Goal: Information Seeking & Learning: Learn about a topic

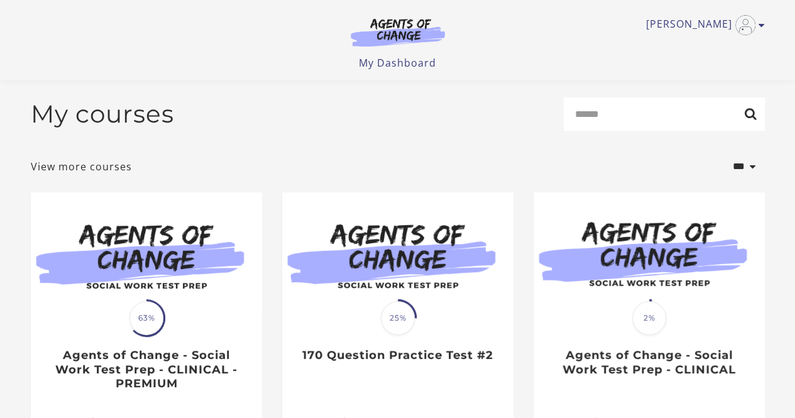
scroll to position [158, 0]
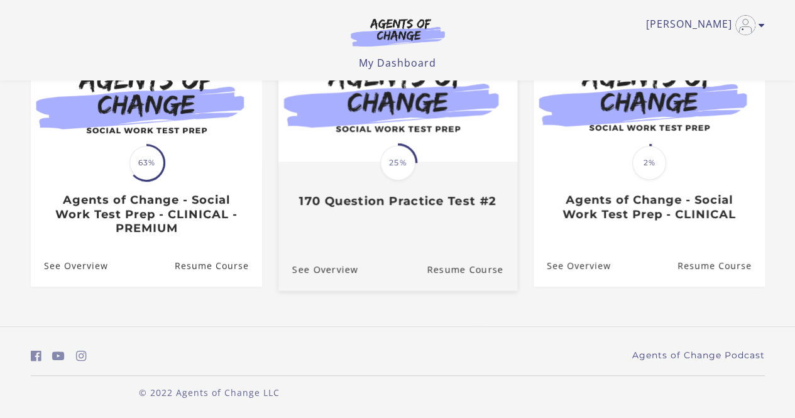
click at [366, 135] on img at bounding box center [397, 97] width 239 height 129
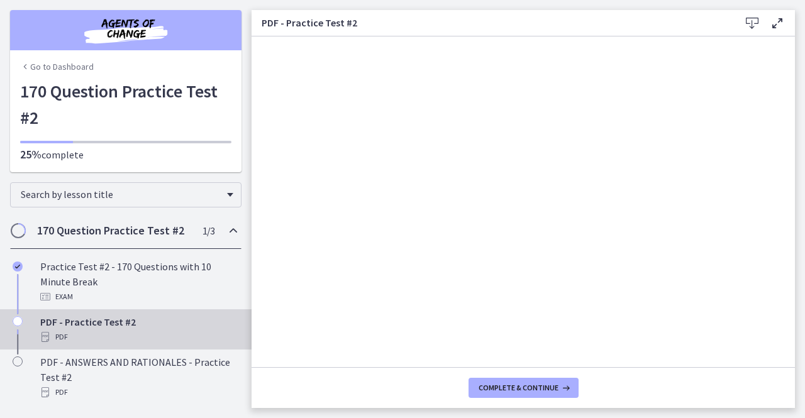
click at [19, 231] on span "Chapters" at bounding box center [18, 230] width 13 height 13
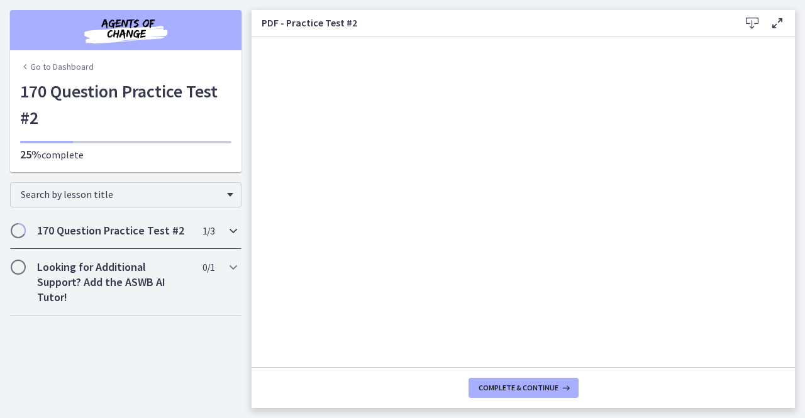
click at [19, 231] on span "Chapters" at bounding box center [18, 230] width 13 height 13
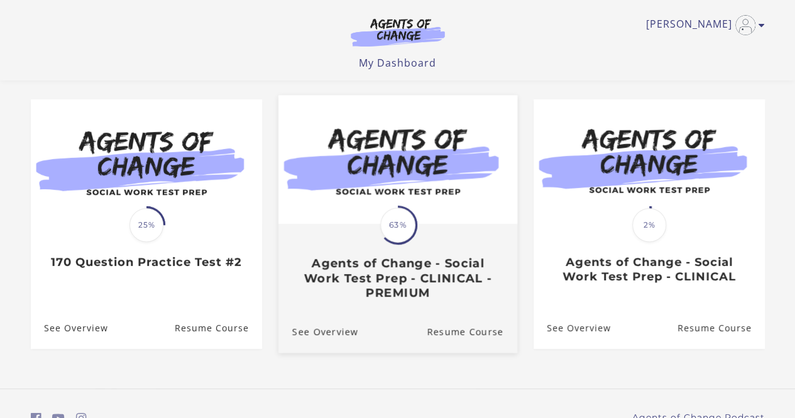
scroll to position [76, 0]
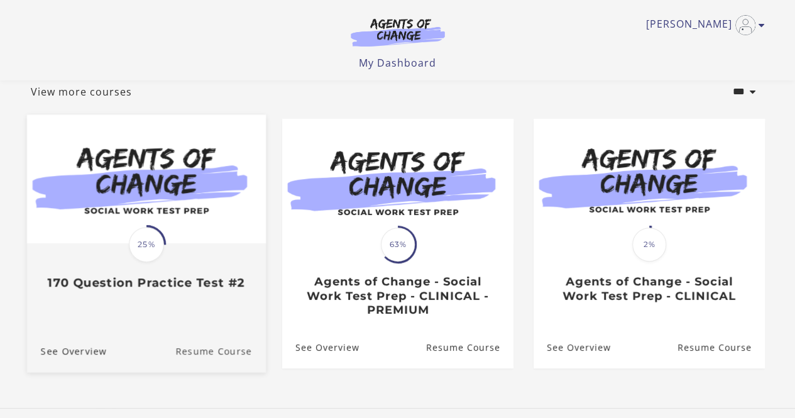
click at [228, 349] on link "Resume Course" at bounding box center [220, 350] width 91 height 42
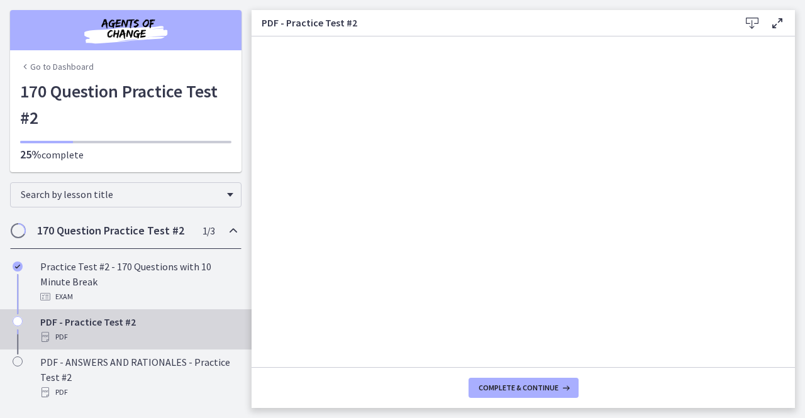
scroll to position [58, 0]
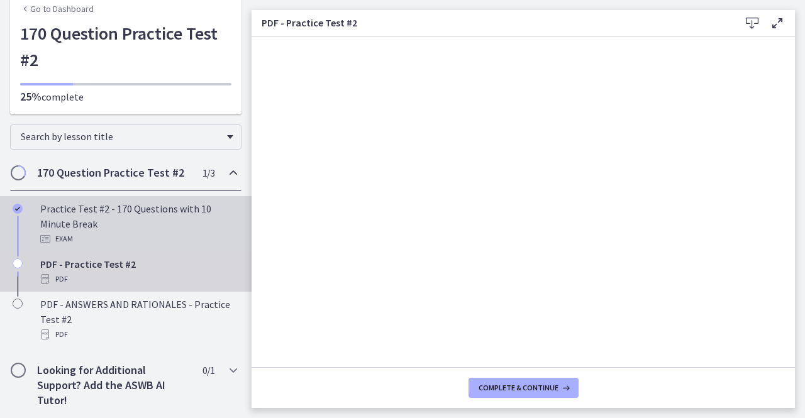
click at [104, 206] on div "Practice Test #2 - 170 Questions with 10 Minute Break Exam" at bounding box center [138, 223] width 196 height 45
